Goal: Task Accomplishment & Management: Use online tool/utility

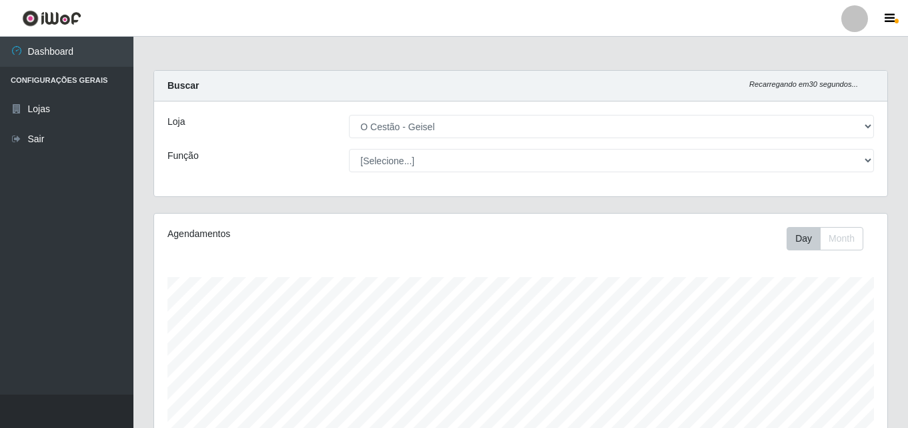
select select "224"
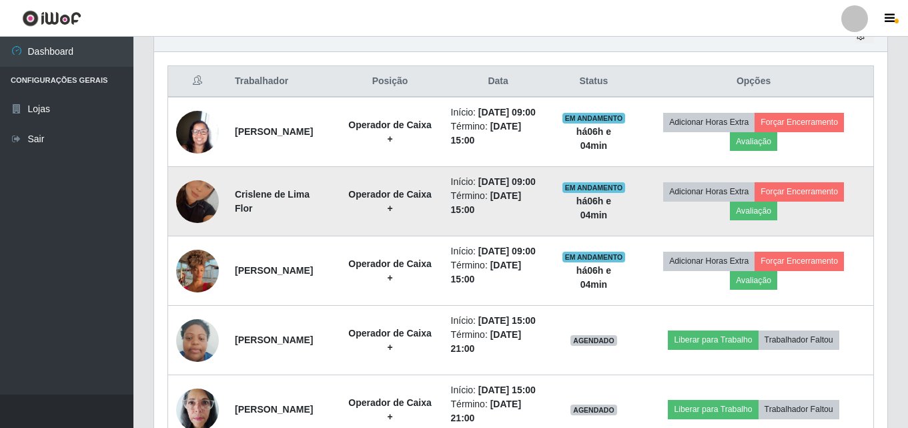
scroll to position [277, 733]
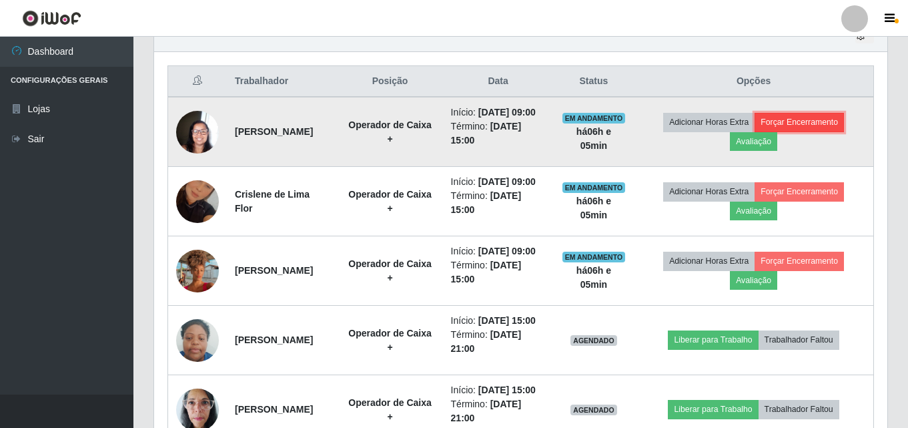
click at [813, 123] on button "Forçar Encerramento" at bounding box center [799, 122] width 89 height 19
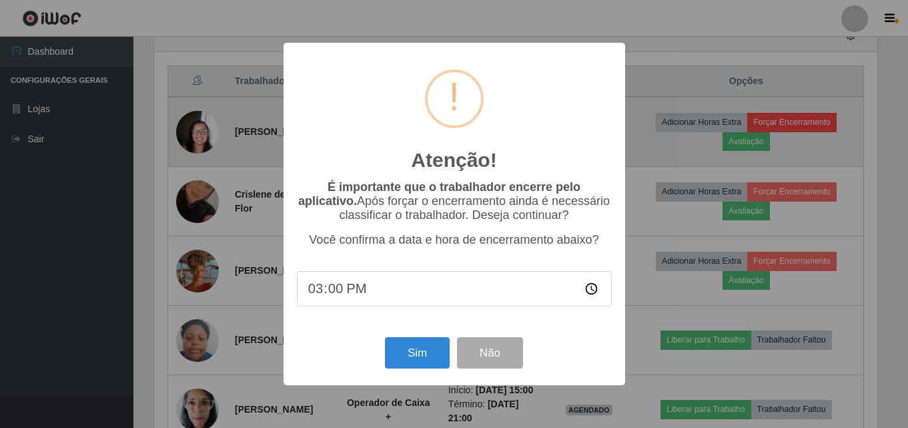
scroll to position [277, 727]
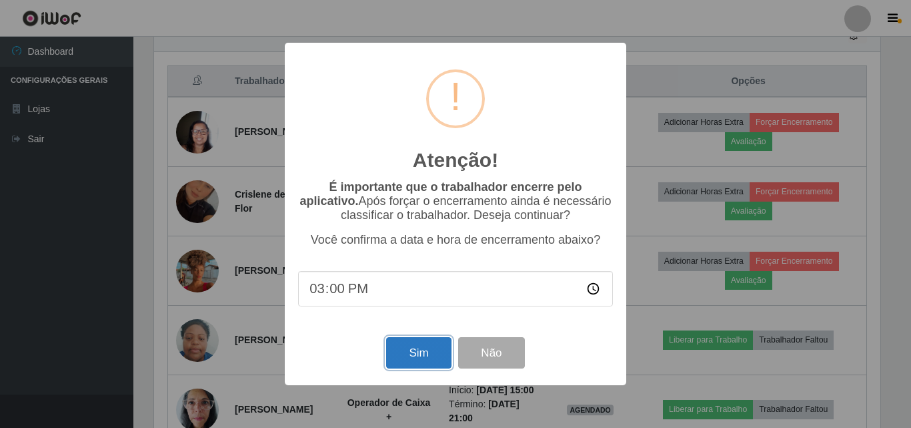
click at [414, 351] on button "Sim" at bounding box center [418, 352] width 65 height 31
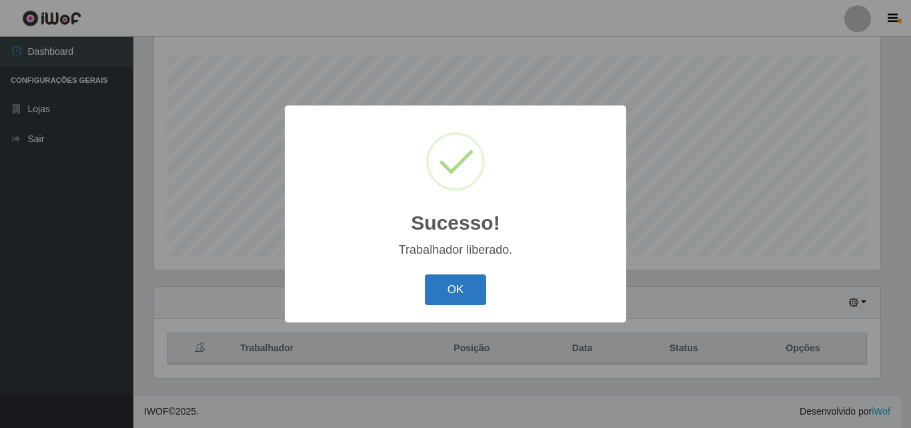
click at [431, 283] on button "OK" at bounding box center [456, 289] width 62 height 31
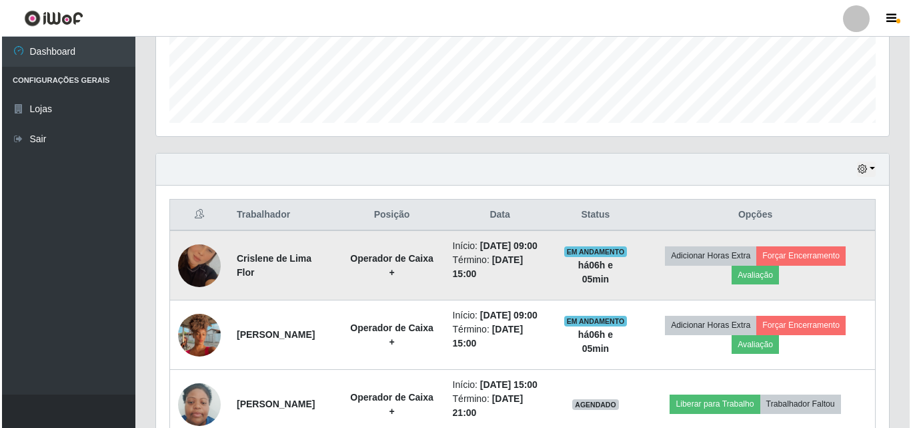
scroll to position [488, 0]
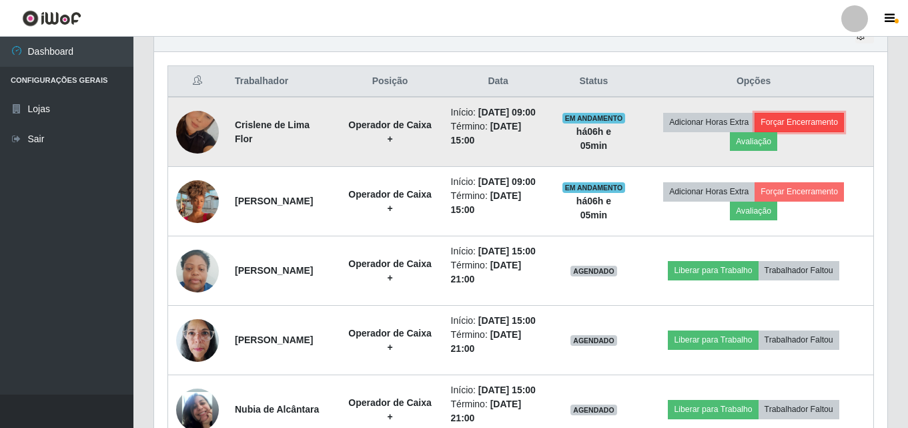
click at [805, 122] on button "Forçar Encerramento" at bounding box center [799, 122] width 89 height 19
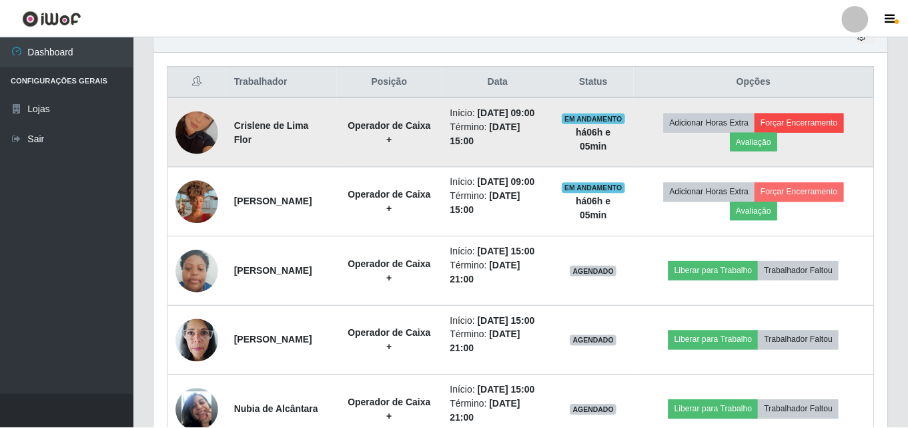
scroll to position [277, 727]
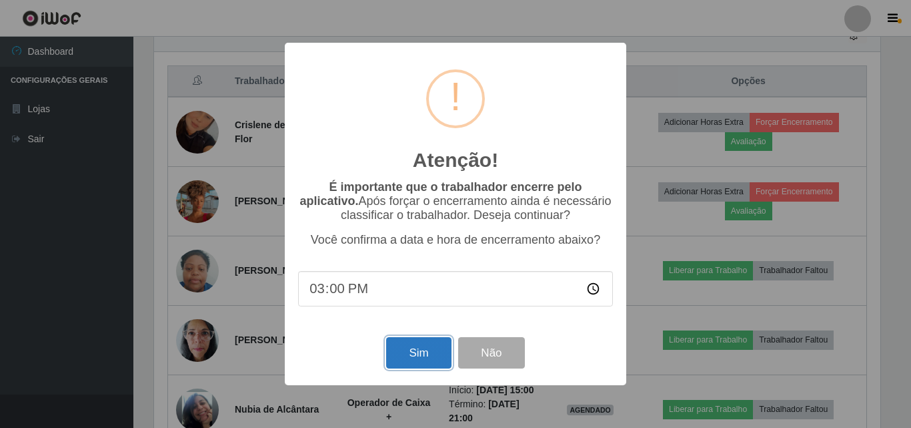
click at [422, 352] on button "Sim" at bounding box center [418, 352] width 65 height 31
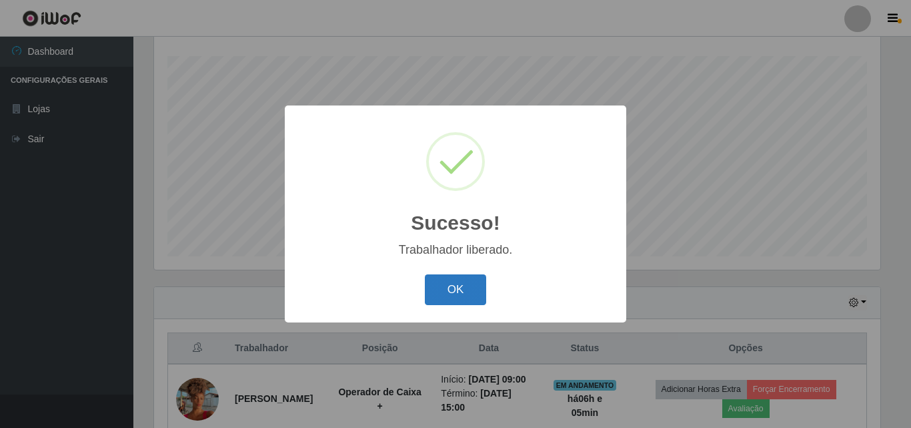
click at [470, 286] on button "OK" at bounding box center [456, 289] width 62 height 31
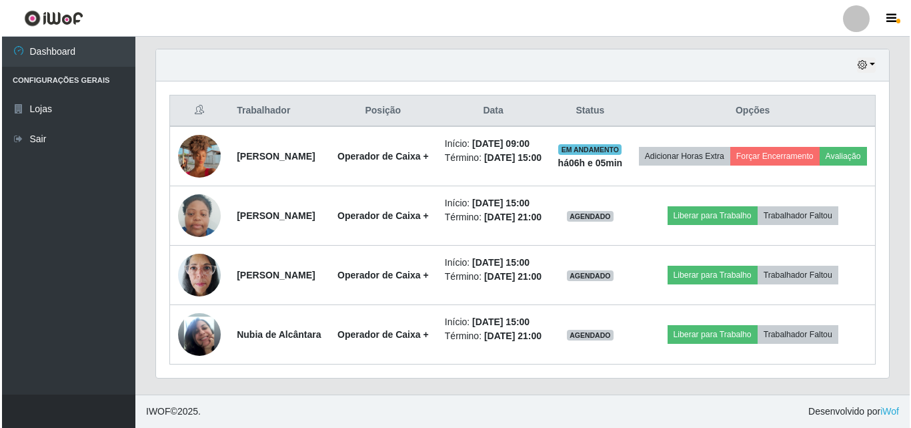
scroll to position [498, 0]
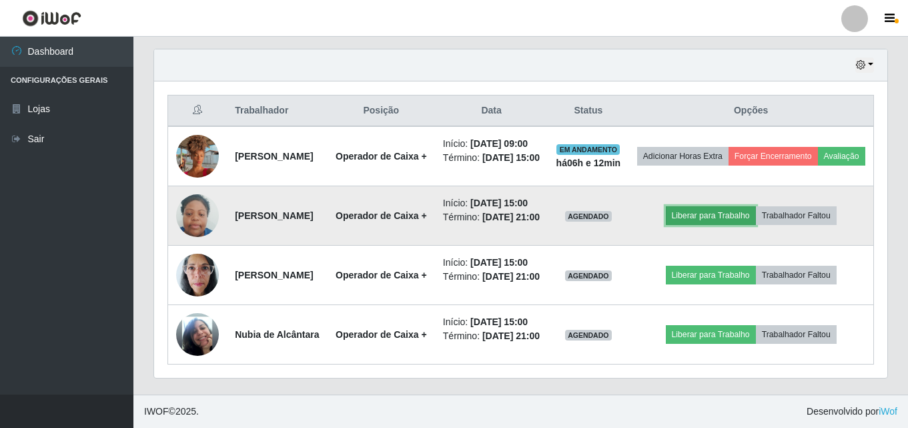
click at [720, 206] on button "Liberar para Trabalho" at bounding box center [711, 215] width 90 height 19
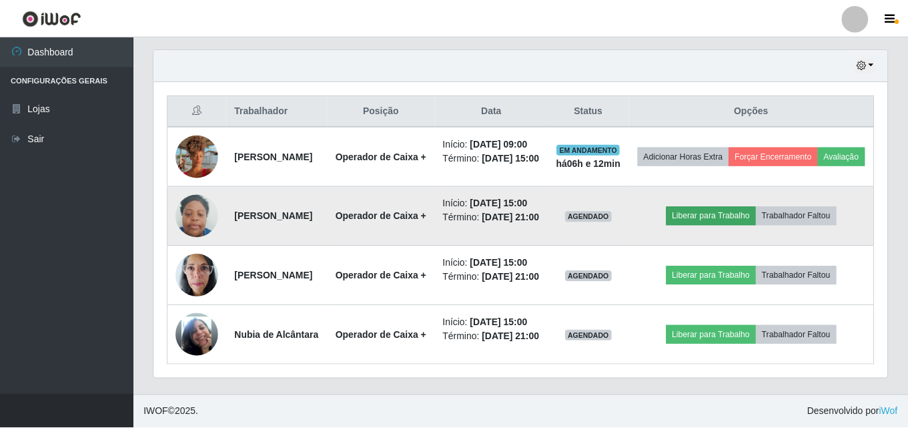
scroll to position [277, 727]
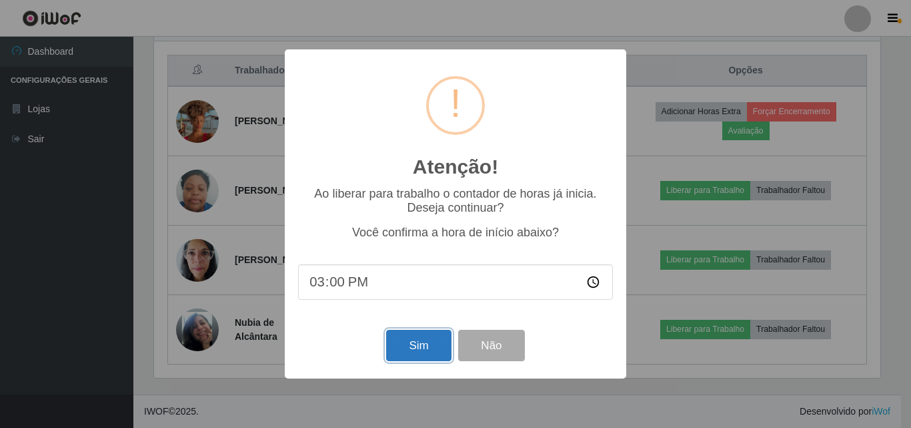
click at [436, 350] on button "Sim" at bounding box center [418, 345] width 65 height 31
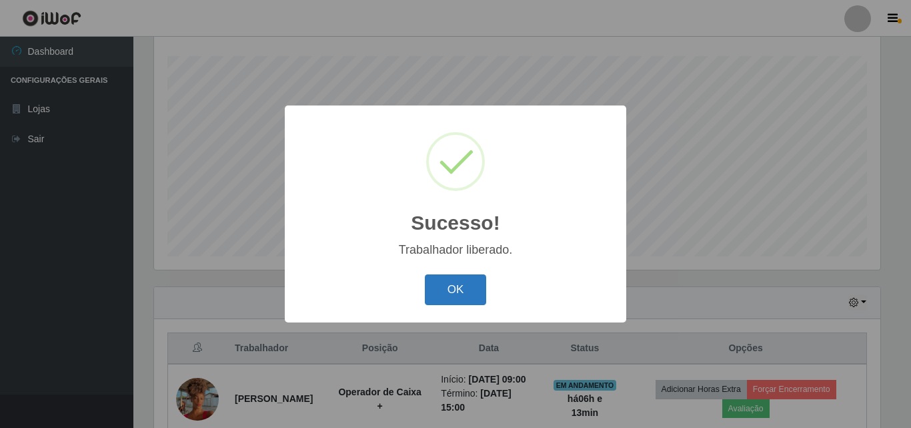
click at [452, 299] on button "OK" at bounding box center [456, 289] width 62 height 31
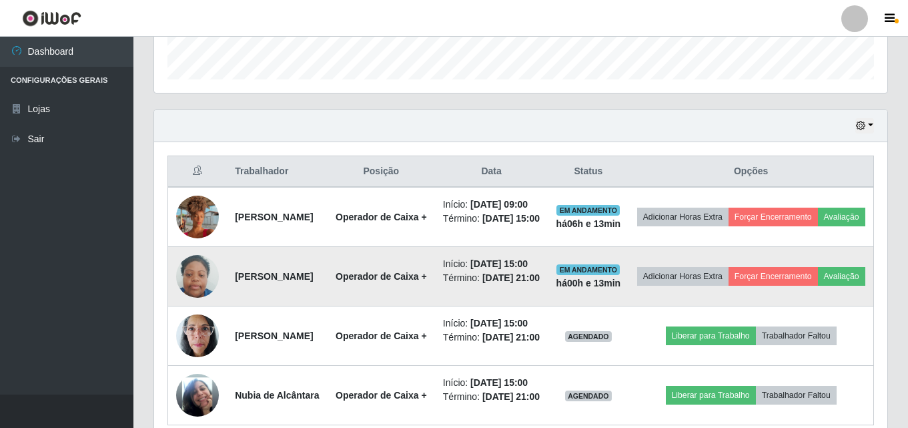
scroll to position [421, 0]
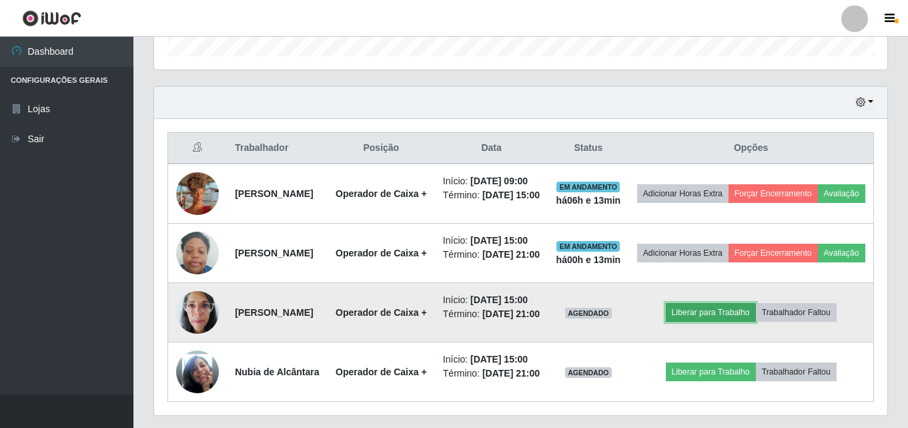
click at [724, 322] on button "Liberar para Trabalho" at bounding box center [711, 312] width 90 height 19
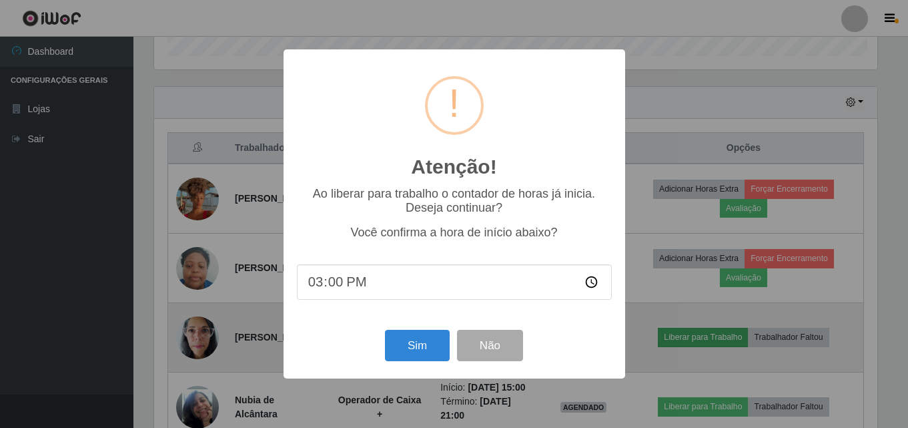
scroll to position [277, 727]
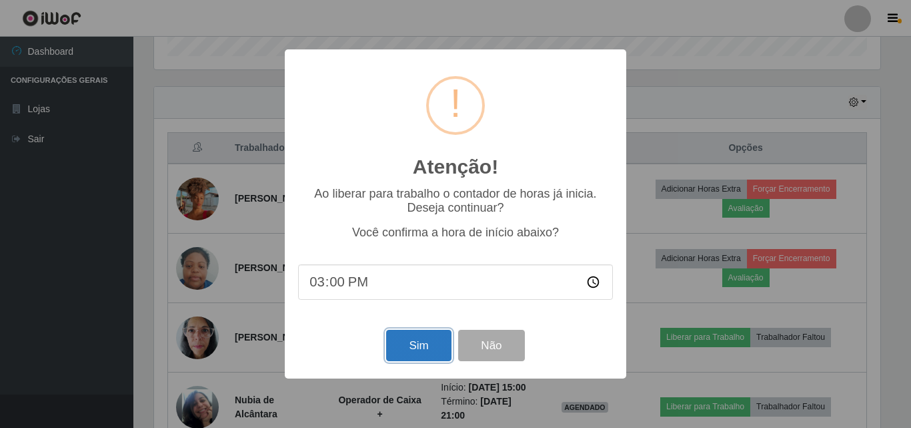
click at [432, 350] on button "Sim" at bounding box center [418, 345] width 65 height 31
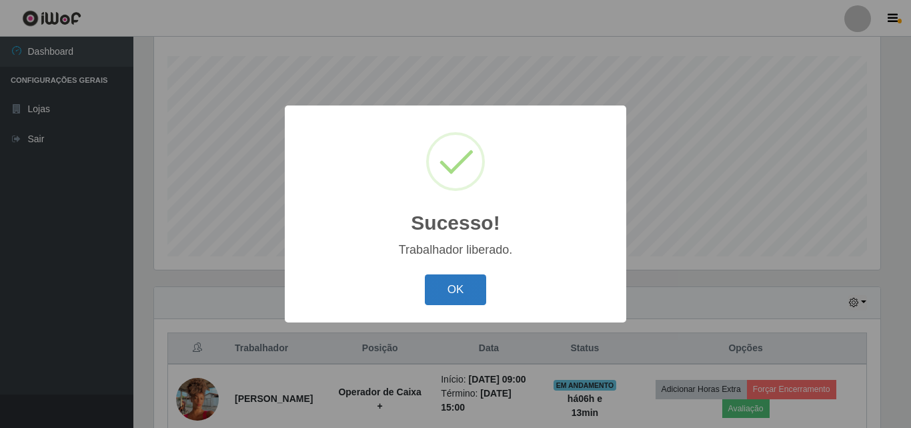
click at [479, 290] on button "OK" at bounding box center [456, 289] width 62 height 31
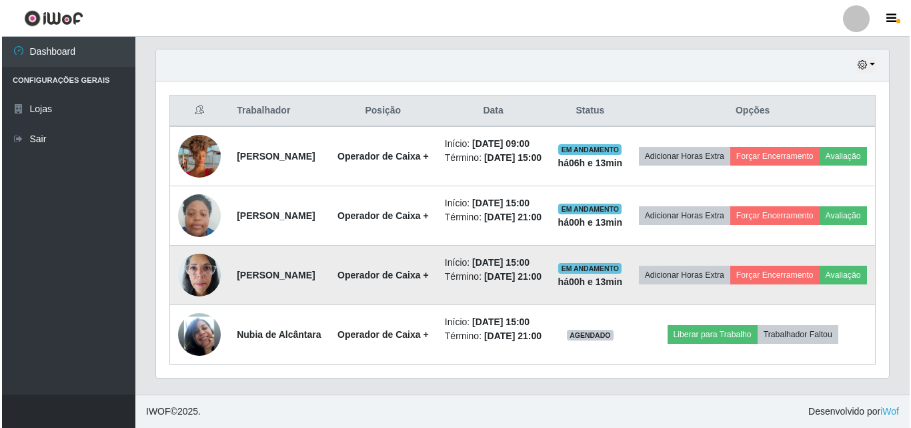
scroll to position [498, 0]
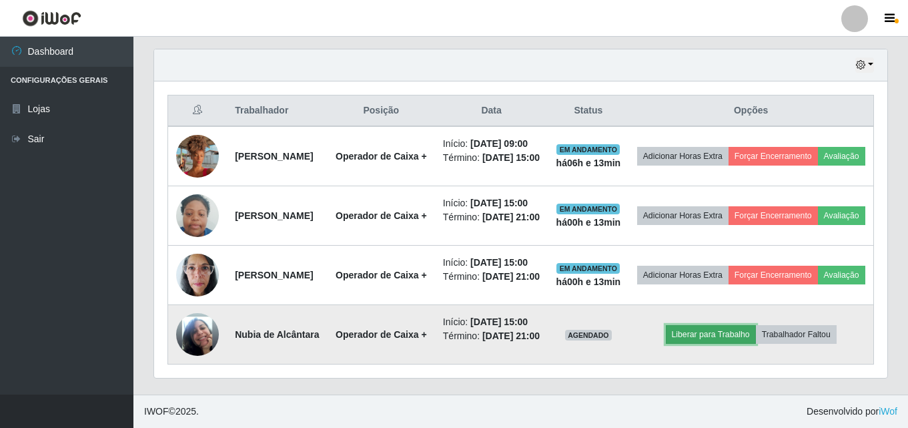
click at [733, 330] on button "Liberar para Trabalho" at bounding box center [711, 334] width 90 height 19
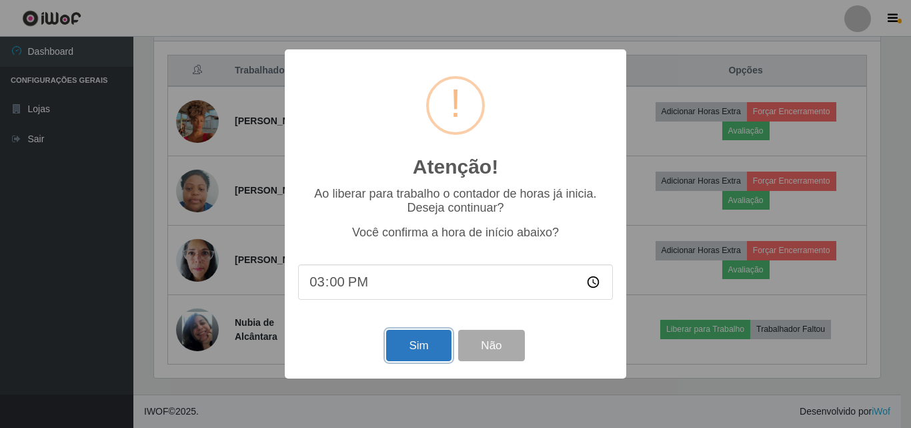
click at [435, 343] on button "Sim" at bounding box center [418, 345] width 65 height 31
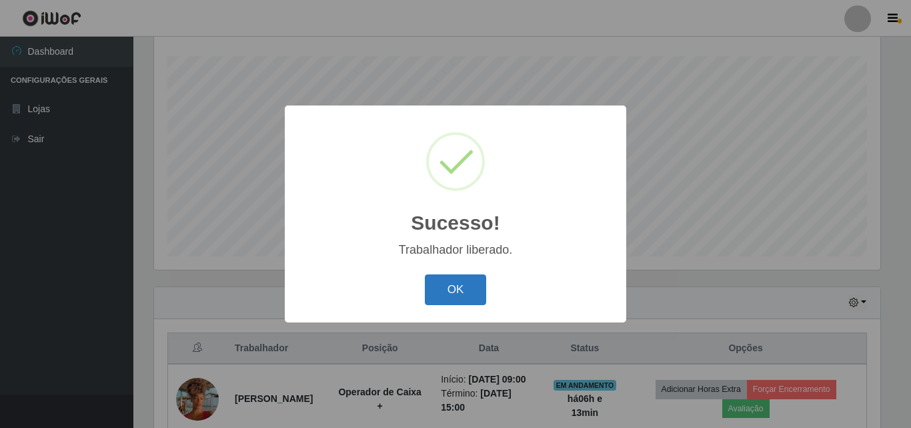
click at [469, 294] on button "OK" at bounding box center [456, 289] width 62 height 31
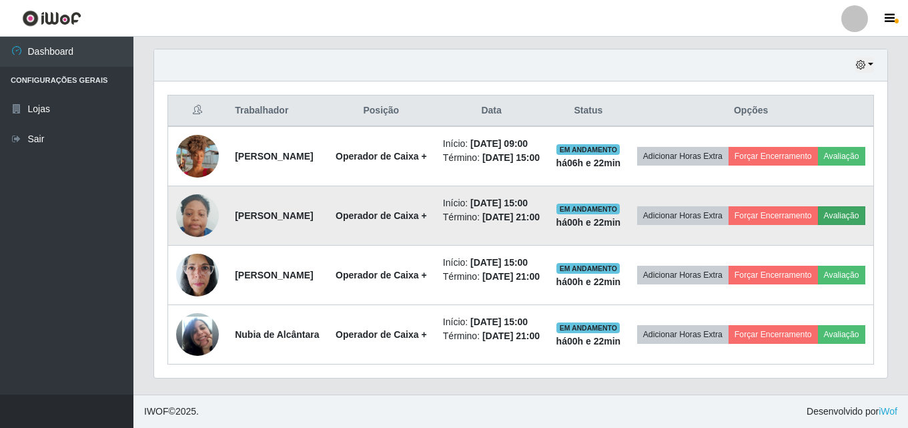
scroll to position [498, 0]
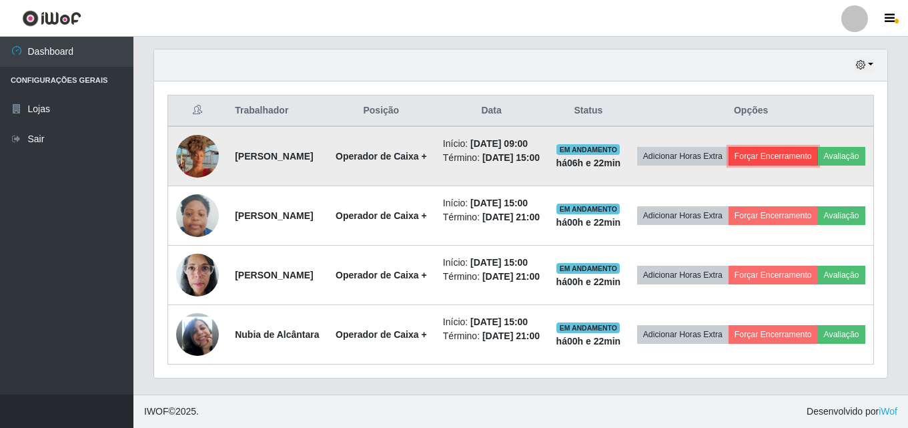
click at [797, 147] on button "Forçar Encerramento" at bounding box center [773, 156] width 89 height 19
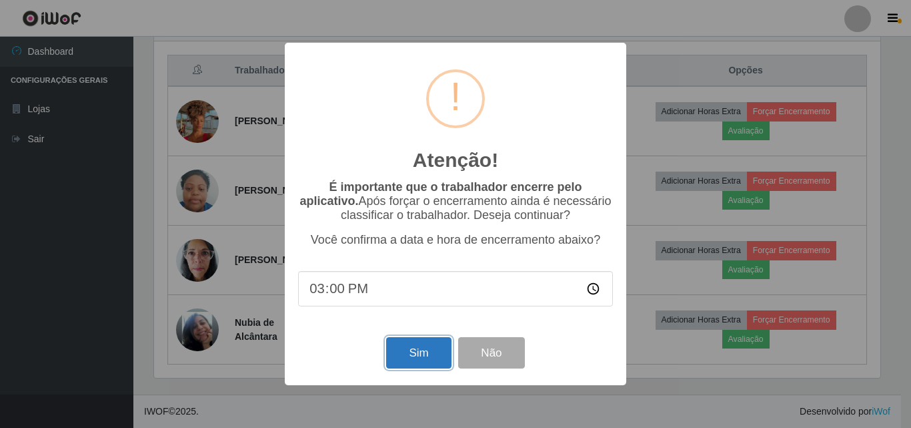
click at [424, 353] on button "Sim" at bounding box center [418, 352] width 65 height 31
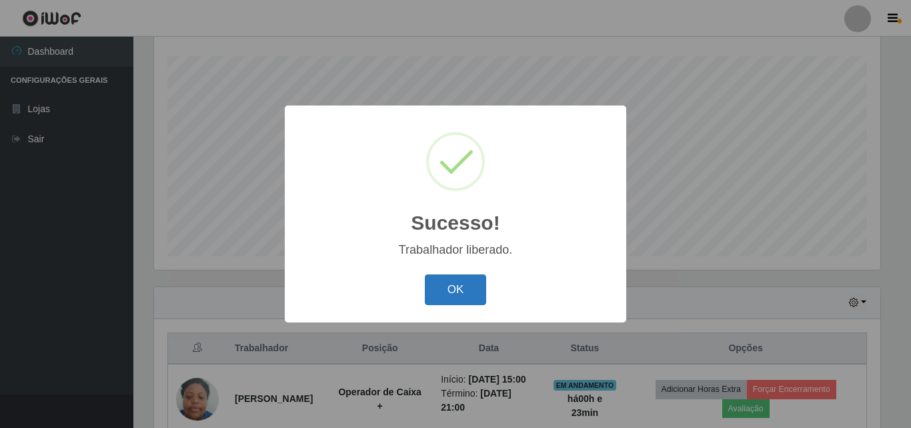
click at [439, 286] on button "OK" at bounding box center [456, 289] width 62 height 31
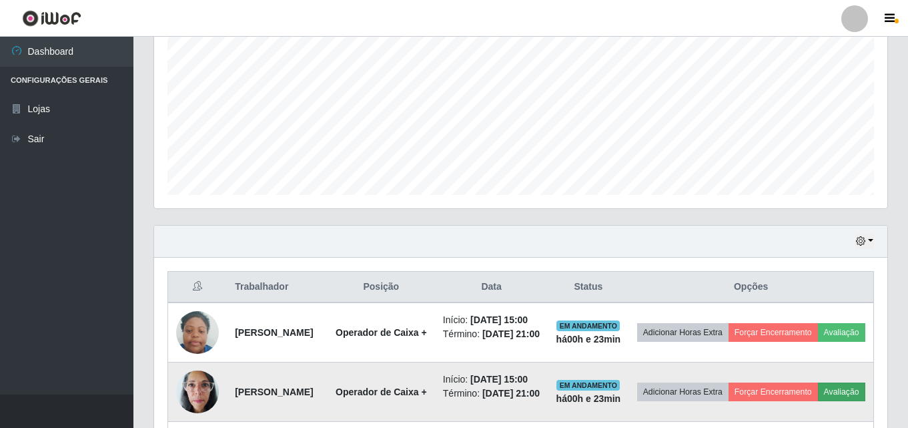
scroll to position [229, 0]
